Goal: Task Accomplishment & Management: Manage account settings

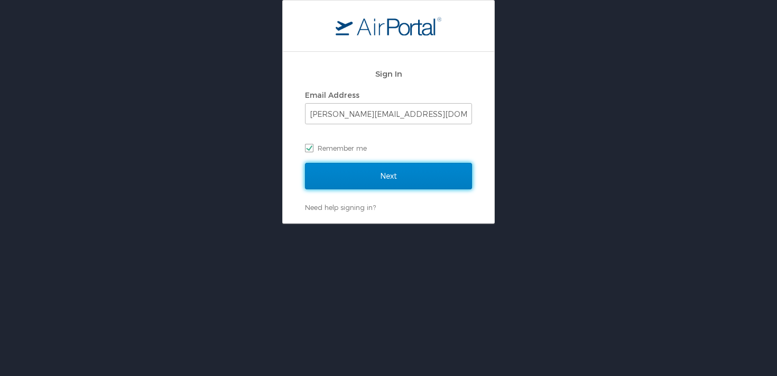
click at [374, 185] on input "Next" at bounding box center [388, 176] width 167 height 26
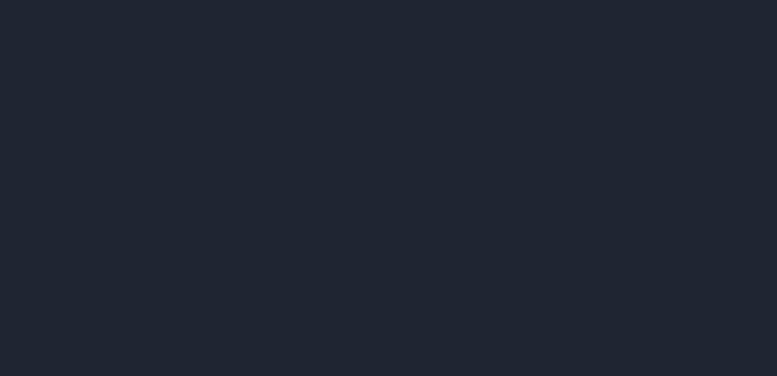
click at [711, 39] on div at bounding box center [388, 188] width 777 height 376
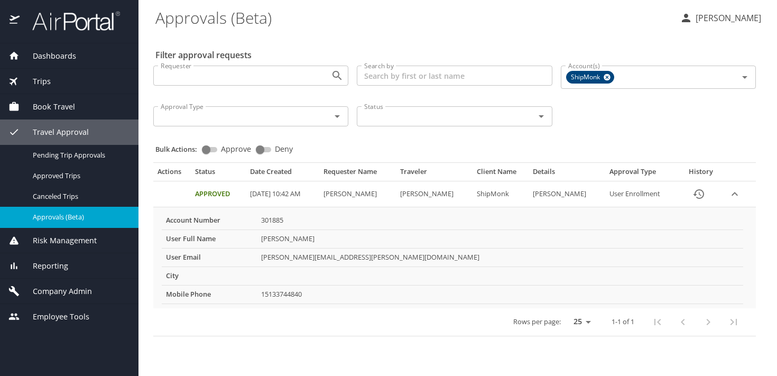
click at [73, 292] on span "Company Admin" at bounding box center [56, 291] width 72 height 12
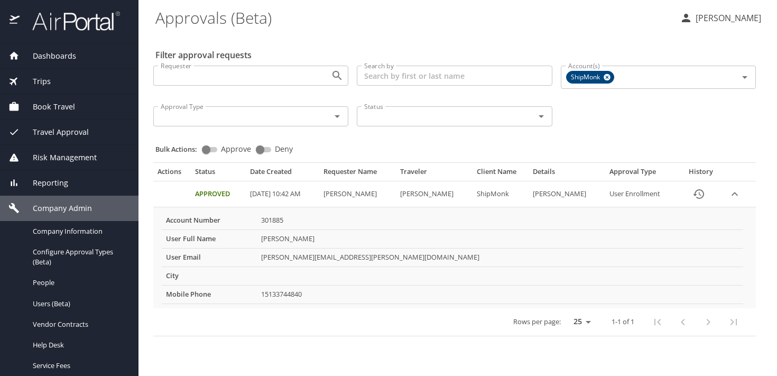
click at [73, 292] on div "Company Admin Company Information Configure Approval Types (Beta) People Users …" at bounding box center [69, 316] width 138 height 243
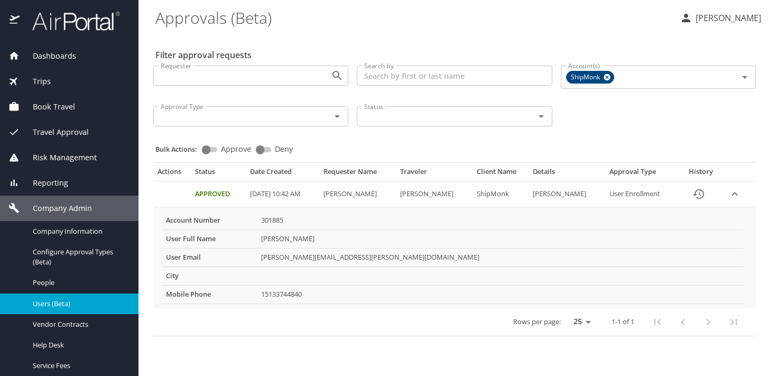
click at [67, 301] on span "Users (Beta)" at bounding box center [79, 304] width 93 height 10
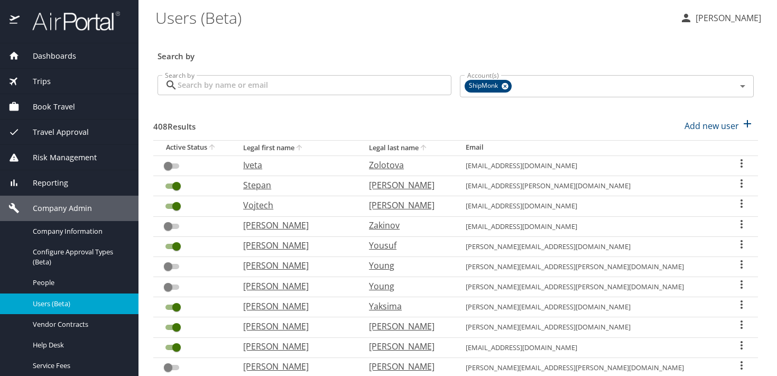
click at [254, 83] on input "Search by" at bounding box center [315, 85] width 274 height 20
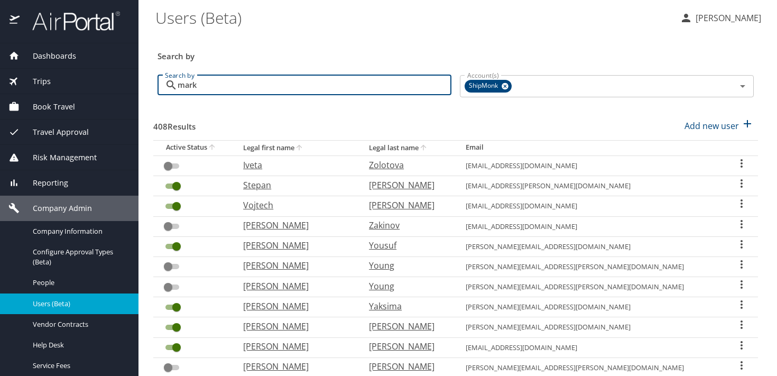
type input "mark"
checkbox input "true"
checkbox input "false"
checkbox input "true"
checkbox input "false"
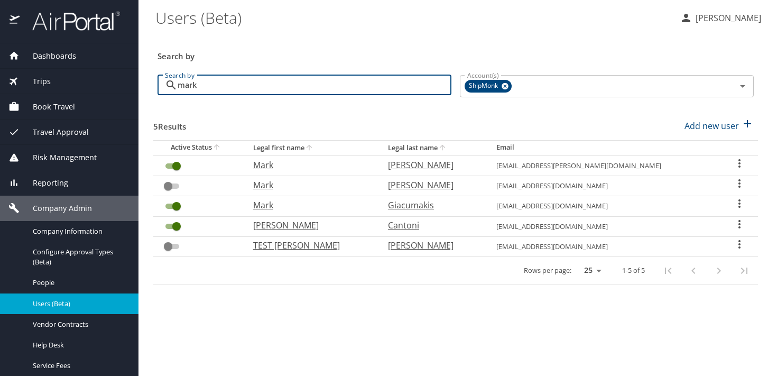
click at [432, 166] on p "Rusciano" at bounding box center [431, 164] width 87 height 13
select select "US"
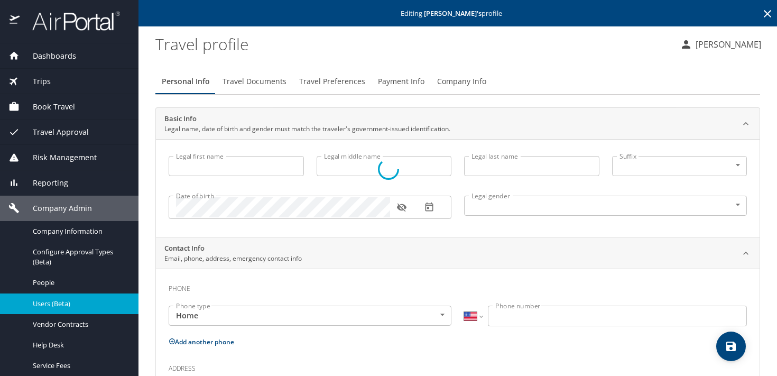
type input "Mark"
type input "David"
type input "Rusciano"
type input "Male"
type input "Koren"
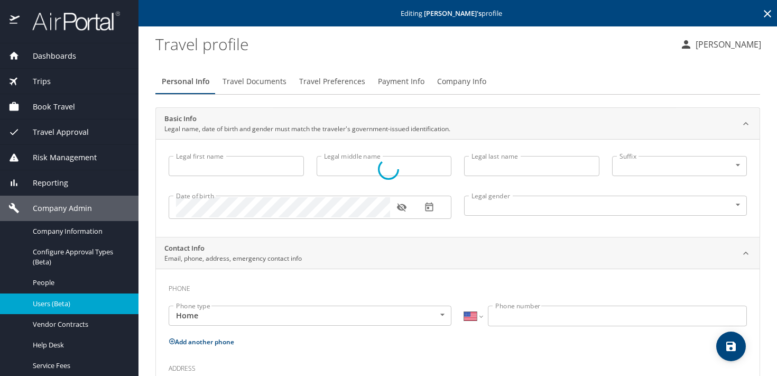
type input "Rusciano"
type input "(612) 396-4123"
type input "koren.rusciano@gmail.com"
select select "US"
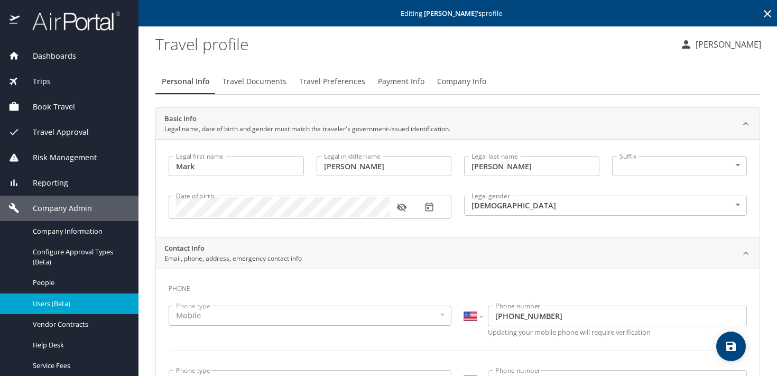
click at [456, 88] on button "Company Info" at bounding box center [462, 81] width 62 height 25
